Goal: Obtain resource: Obtain resource

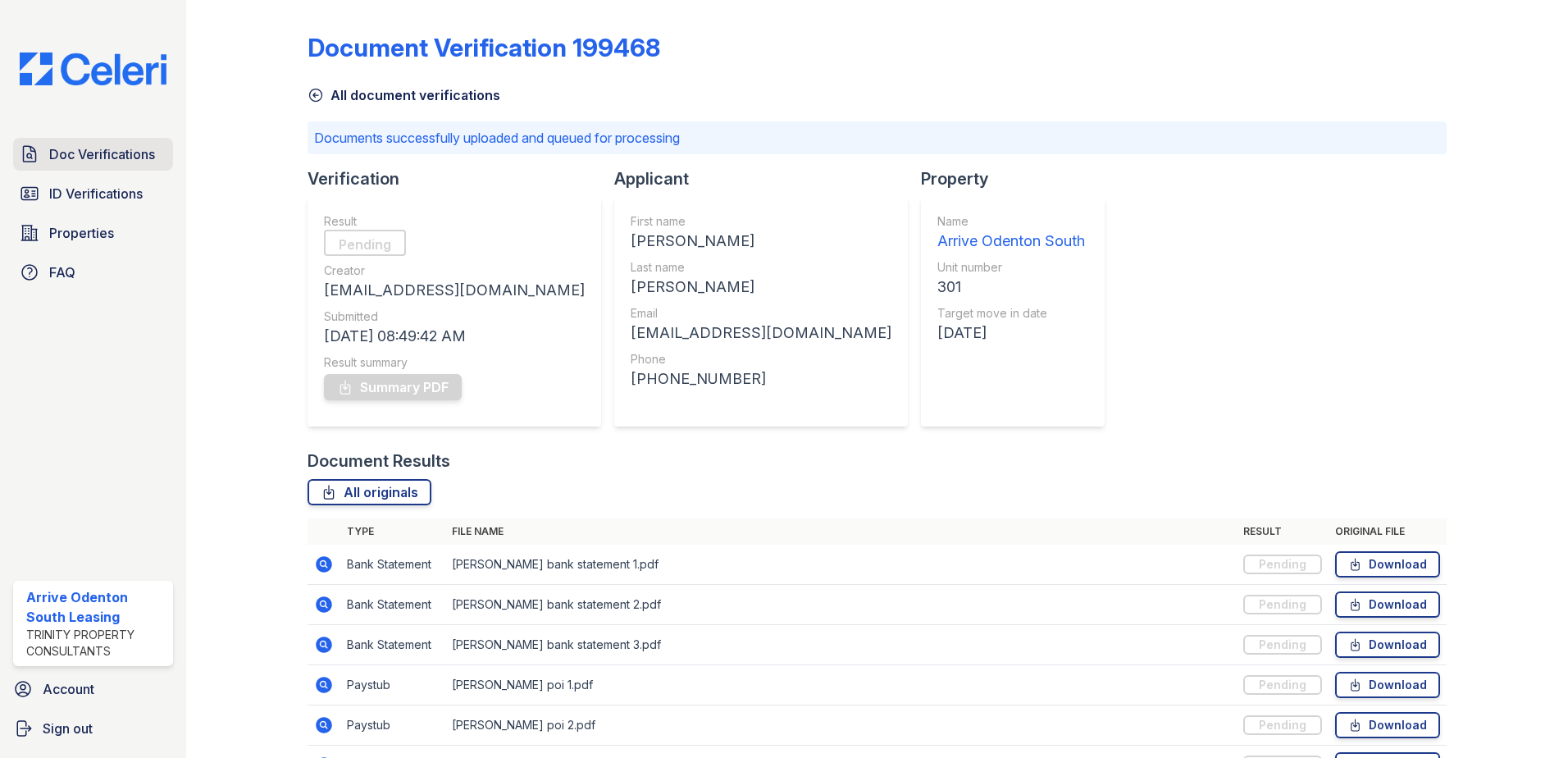
drag, startPoint x: 0, startPoint y: 0, endPoint x: 88, endPoint y: 153, distance: 176.5
click at [88, 153] on span "Doc Verifications" at bounding box center [101, 154] width 105 height 20
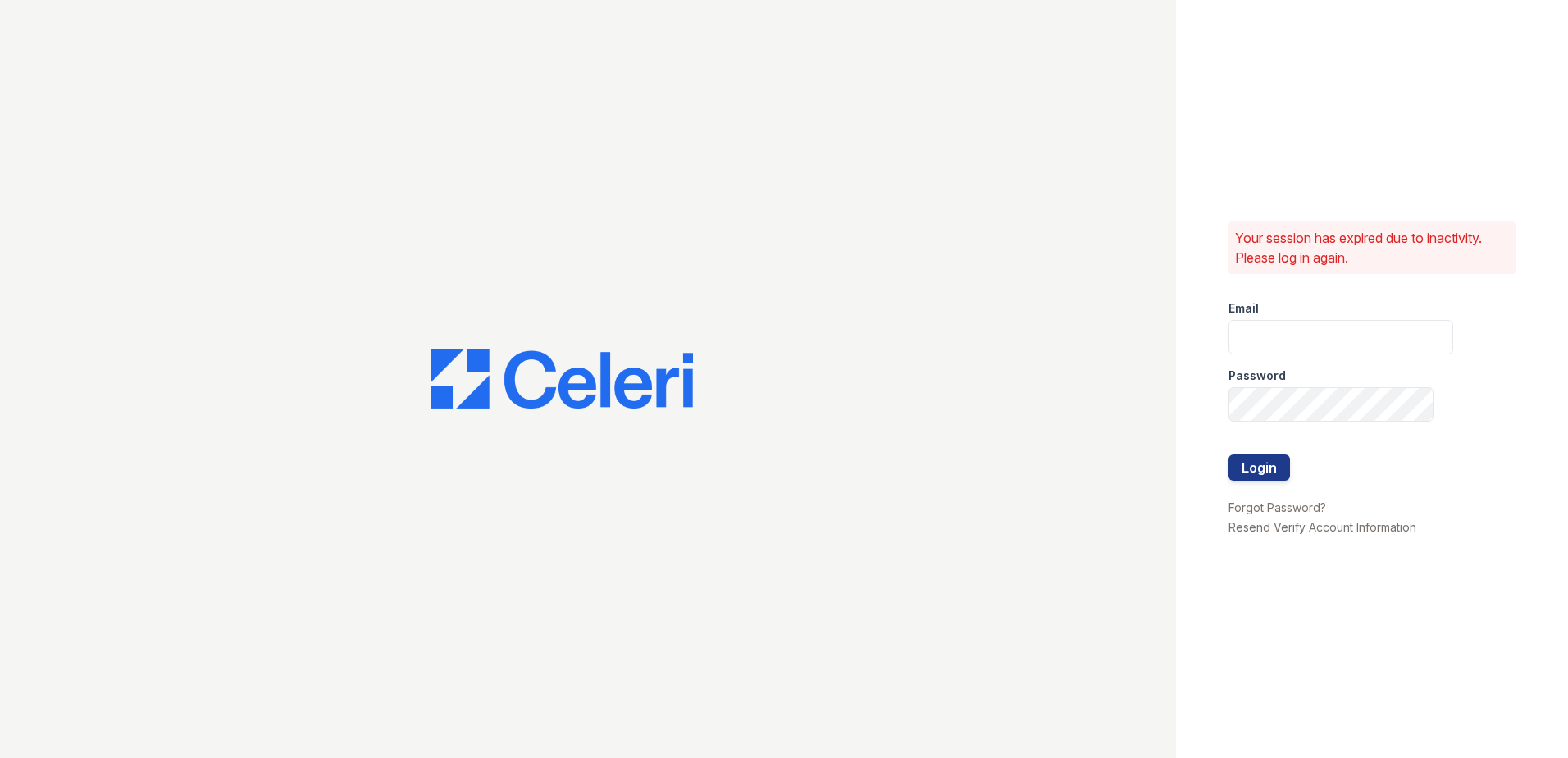
type input "arriveodentonsouth@trinity-pm.com"
click at [1279, 476] on button "Login" at bounding box center [1259, 467] width 61 height 26
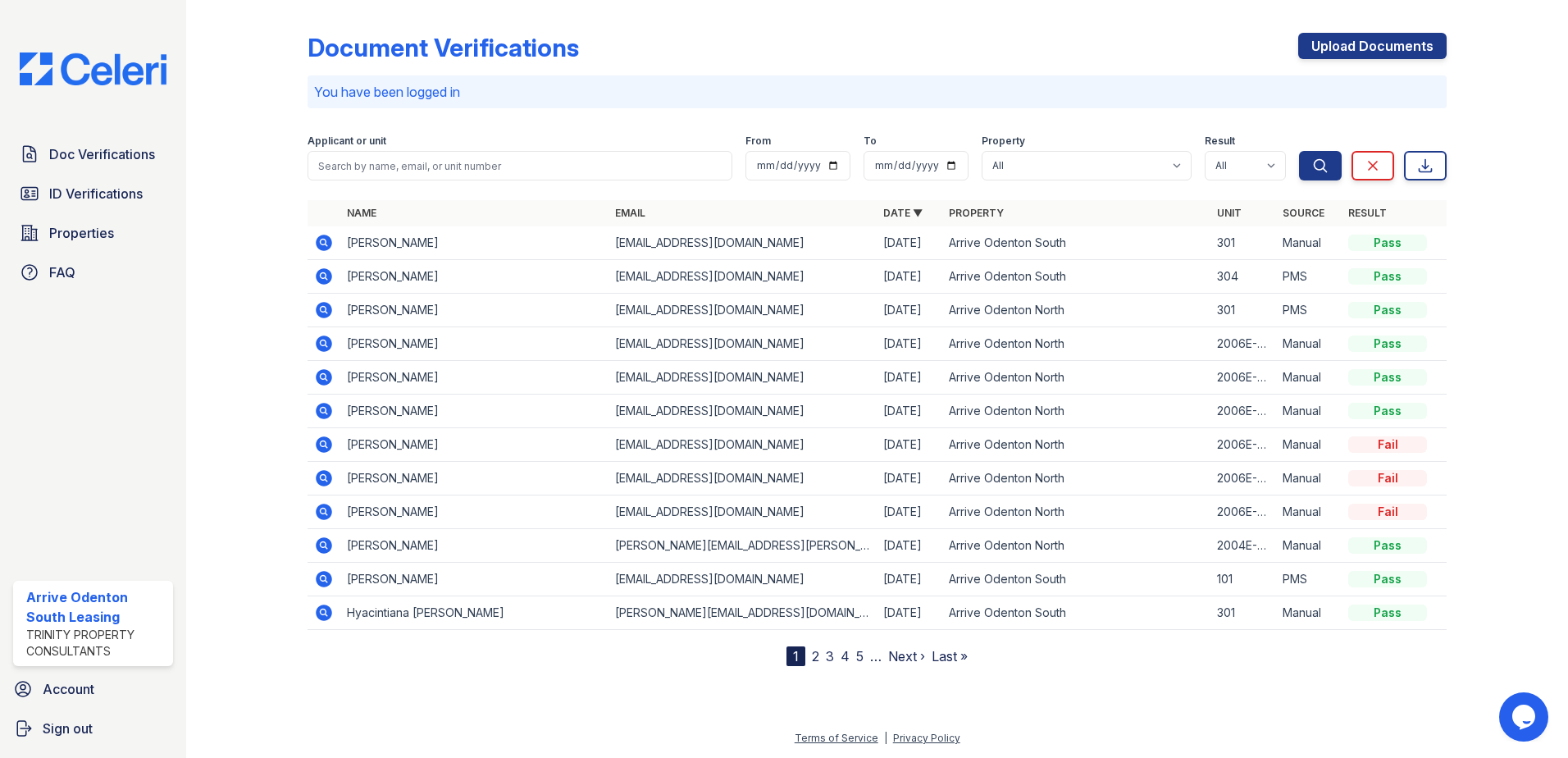
click at [318, 246] on icon at bounding box center [324, 242] width 17 height 17
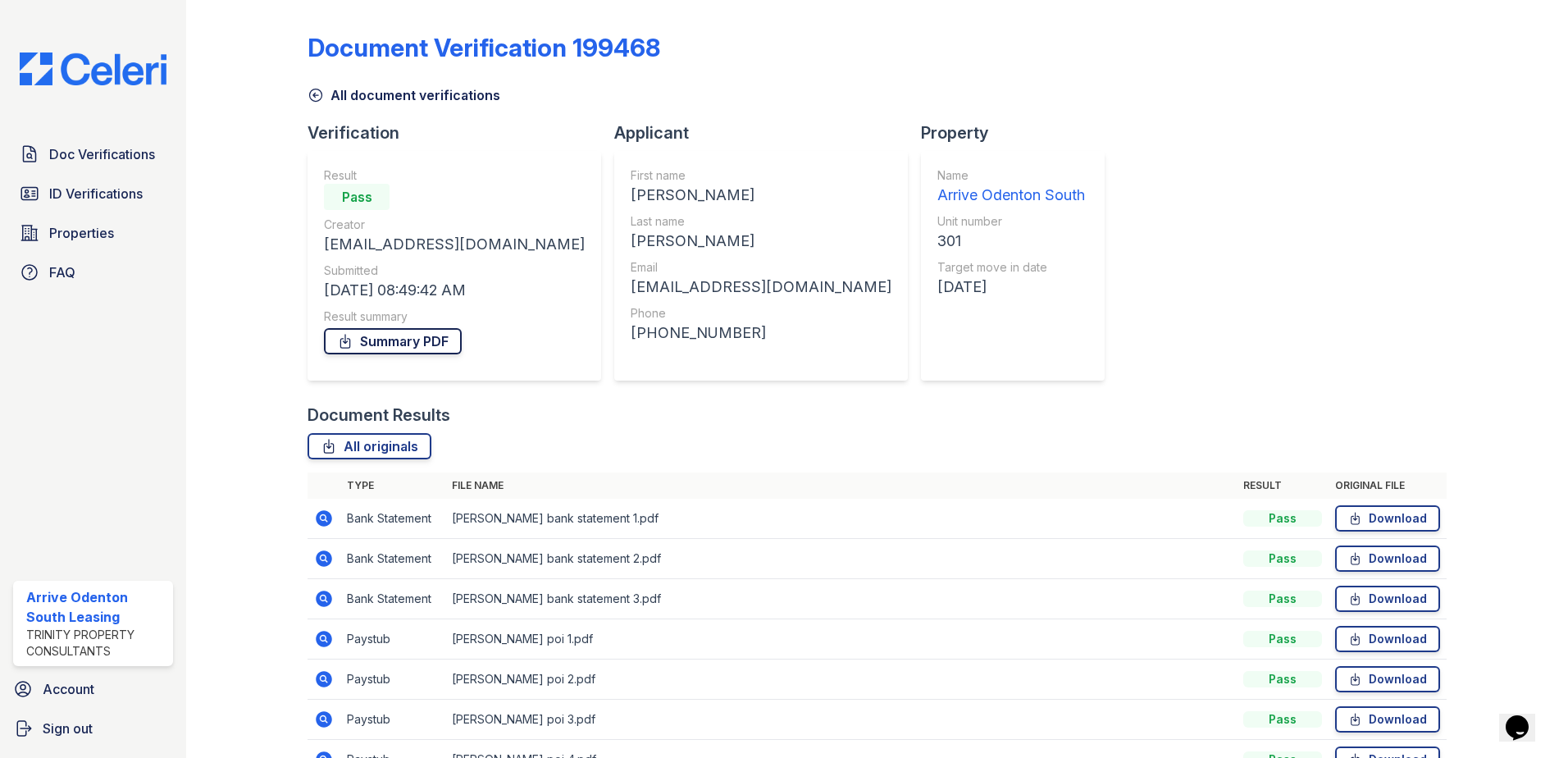
click at [433, 342] on link "Summary PDF" at bounding box center [392, 340] width 138 height 26
click at [1039, 187] on div "Document Verification 199468 All document verifications Verification Result Pas…" at bounding box center [876, 401] width 1139 height 789
